Goal: Information Seeking & Learning: Learn about a topic

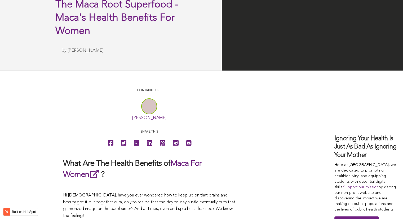
scroll to position [1436, 0]
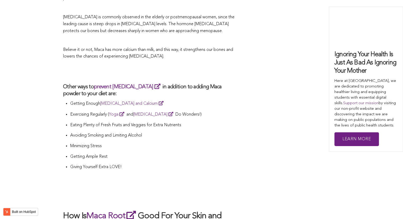
click at [187, 122] on p "Eating Plenty of Fresh Fruits and Veggies for Extra Nutrients" at bounding box center [153, 125] width 166 height 7
click at [185, 210] on h2 "How Is Maca Root Good For Your Skin and Hair?" at bounding box center [149, 221] width 172 height 23
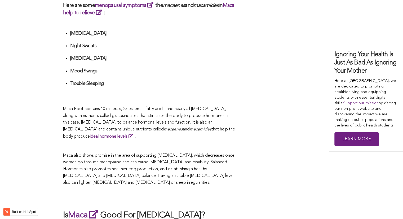
click at [190, 110] on span "Maca Root contains 10 minerals, 23 essential fatty acids, and nearly all [MEDIC…" at bounding box center [146, 119] width 167 height 25
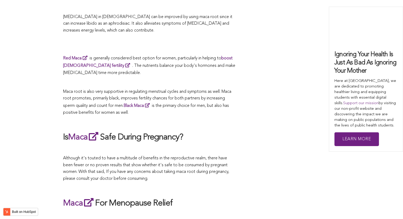
scroll to position [912, 0]
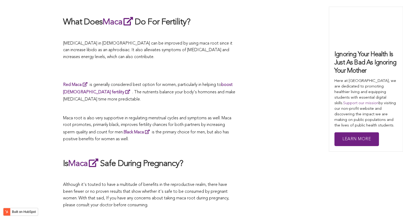
click at [224, 22] on h2 "What Does Maca Do For Fertility?" at bounding box center [149, 22] width 172 height 12
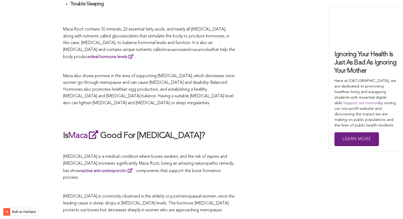
scroll to position [1698, 0]
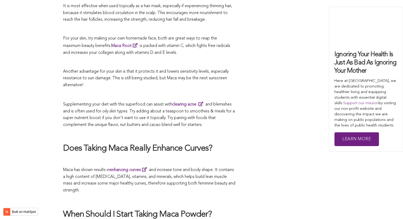
click at [180, 110] on span "Supplementing your diet with this superfood can assist with clearing acne and b…" at bounding box center [149, 114] width 172 height 25
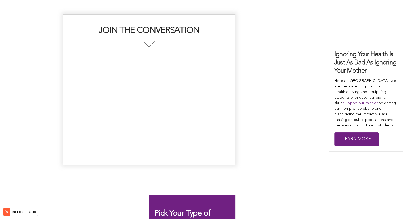
scroll to position [1440, 0]
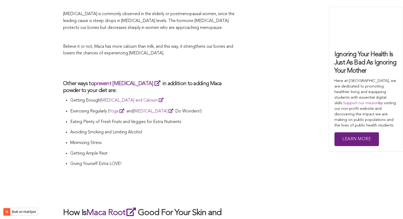
click at [225, 119] on p "Eating Plenty of Fresh Fruits and Veggies for Extra Nutrients" at bounding box center [153, 122] width 166 height 7
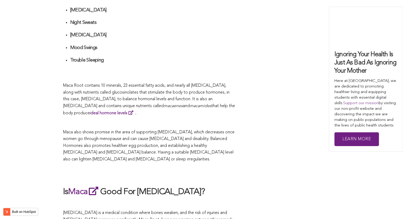
scroll to position [1601, 0]
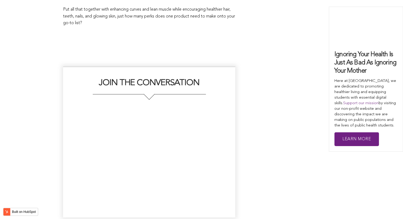
scroll to position [1483, 0]
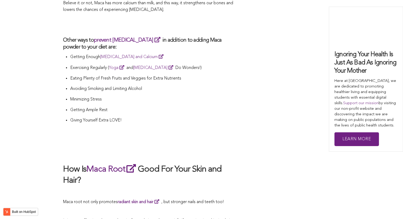
click at [168, 117] on li "Giving Yourself Extra LOVE!" at bounding box center [153, 122] width 166 height 11
click at [175, 147] on h2 at bounding box center [149, 152] width 172 height 11
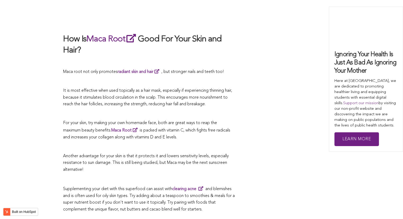
click at [179, 120] on p "For your skin, try making your own homemade face, both are great ways to reap t…" at bounding box center [149, 130] width 172 height 21
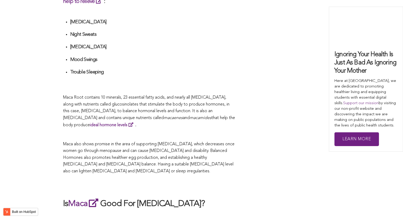
scroll to position [1462, 0]
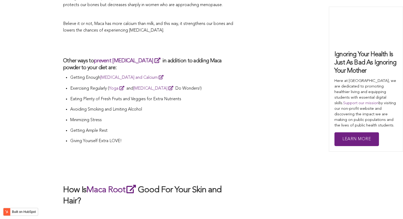
click at [162, 117] on li "Minimizing Stress" at bounding box center [153, 122] width 166 height 11
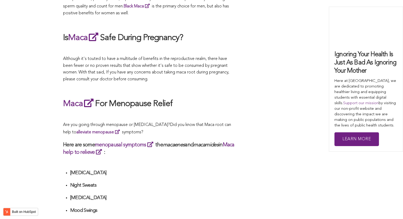
scroll to position [1012, 0]
